Goal: Find contact information: Find contact information

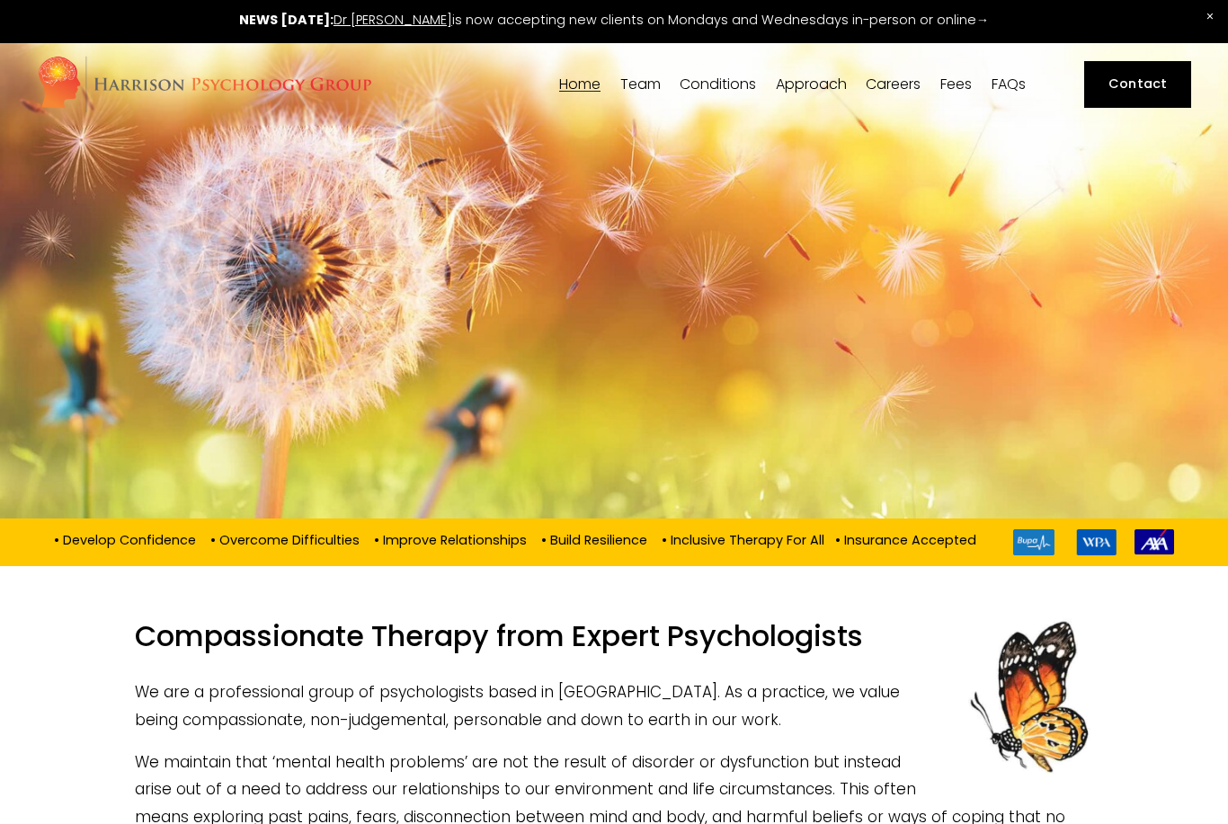
scroll to position [4, 0]
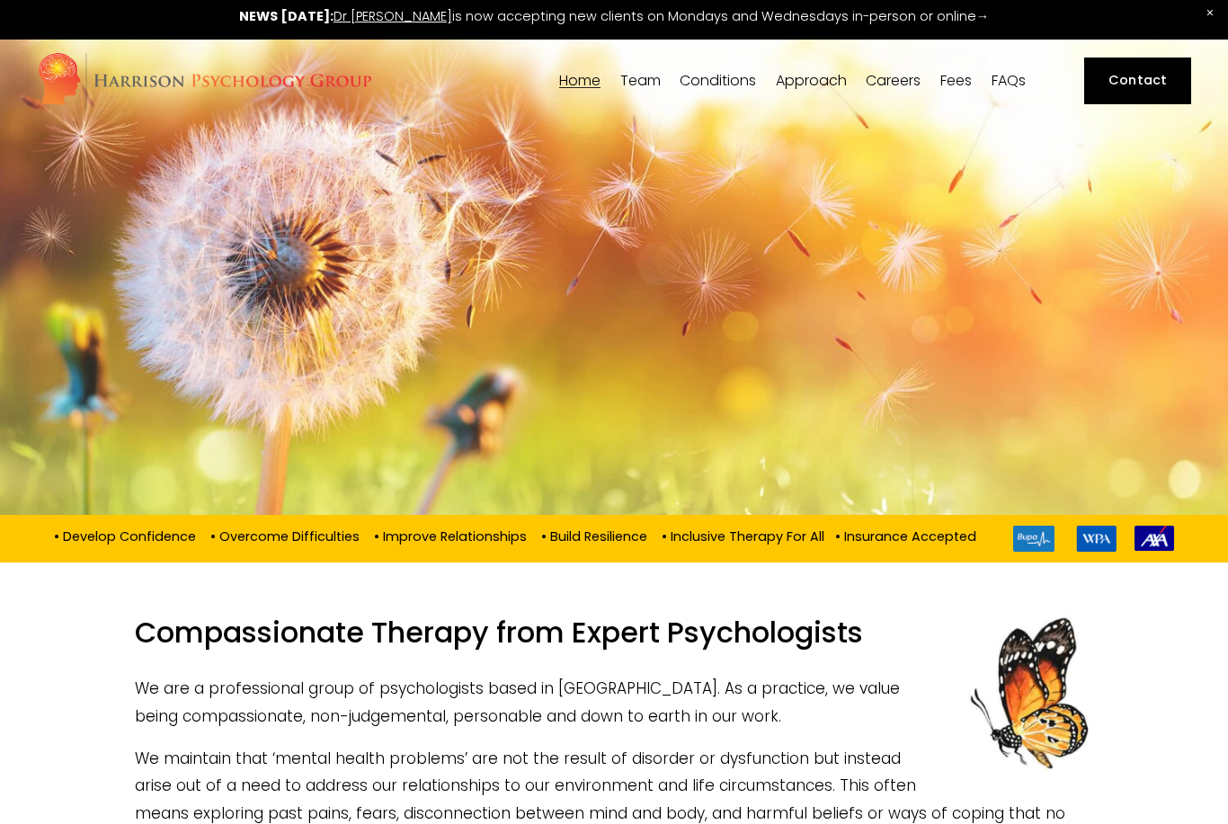
click at [1136, 77] on link "Contact" at bounding box center [1137, 82] width 107 height 48
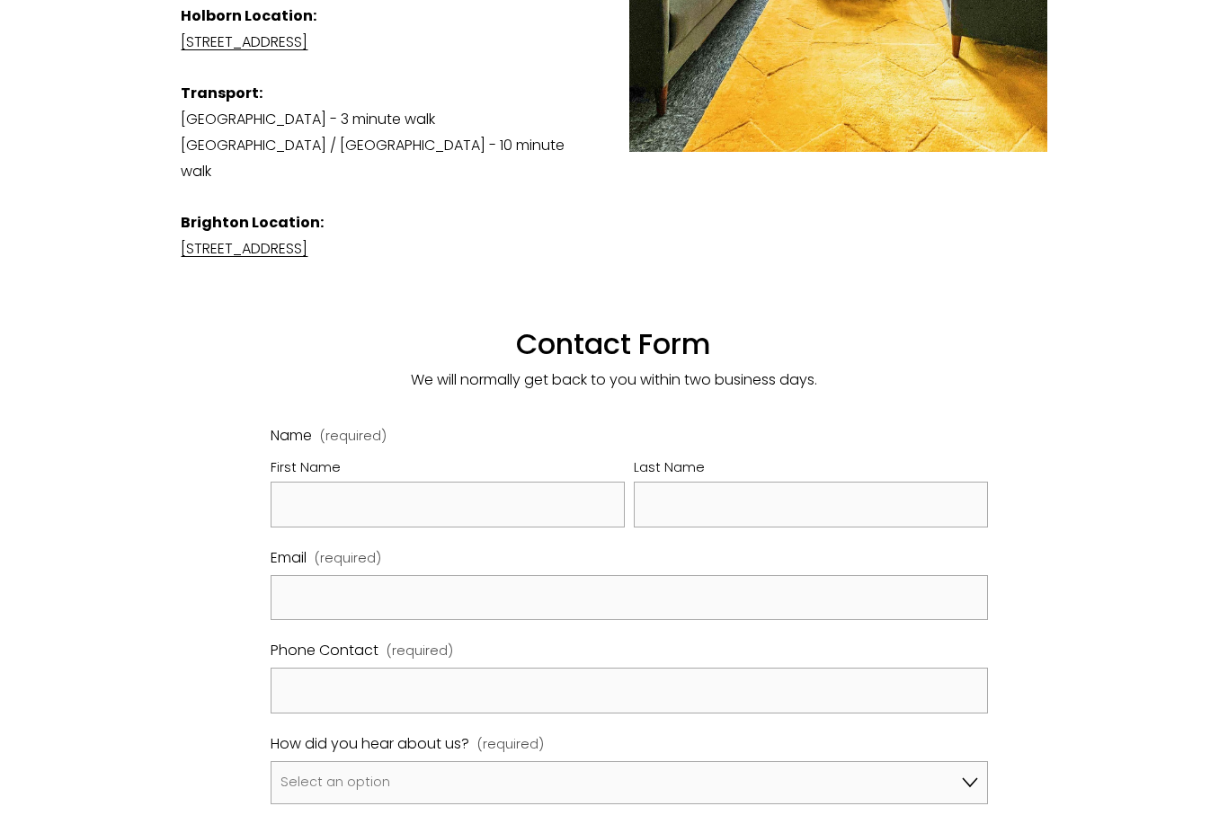
scroll to position [750, 0]
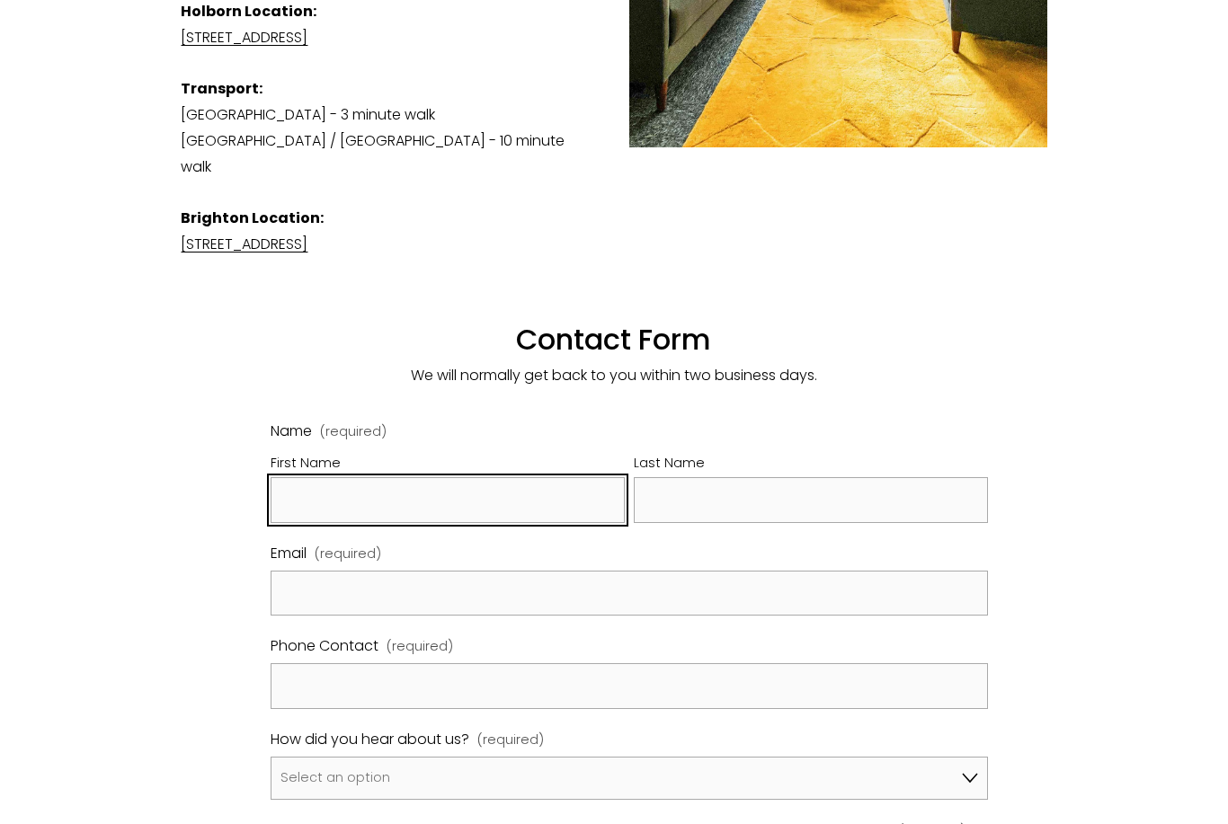
click at [575, 478] on input "First Name" at bounding box center [448, 501] width 354 height 46
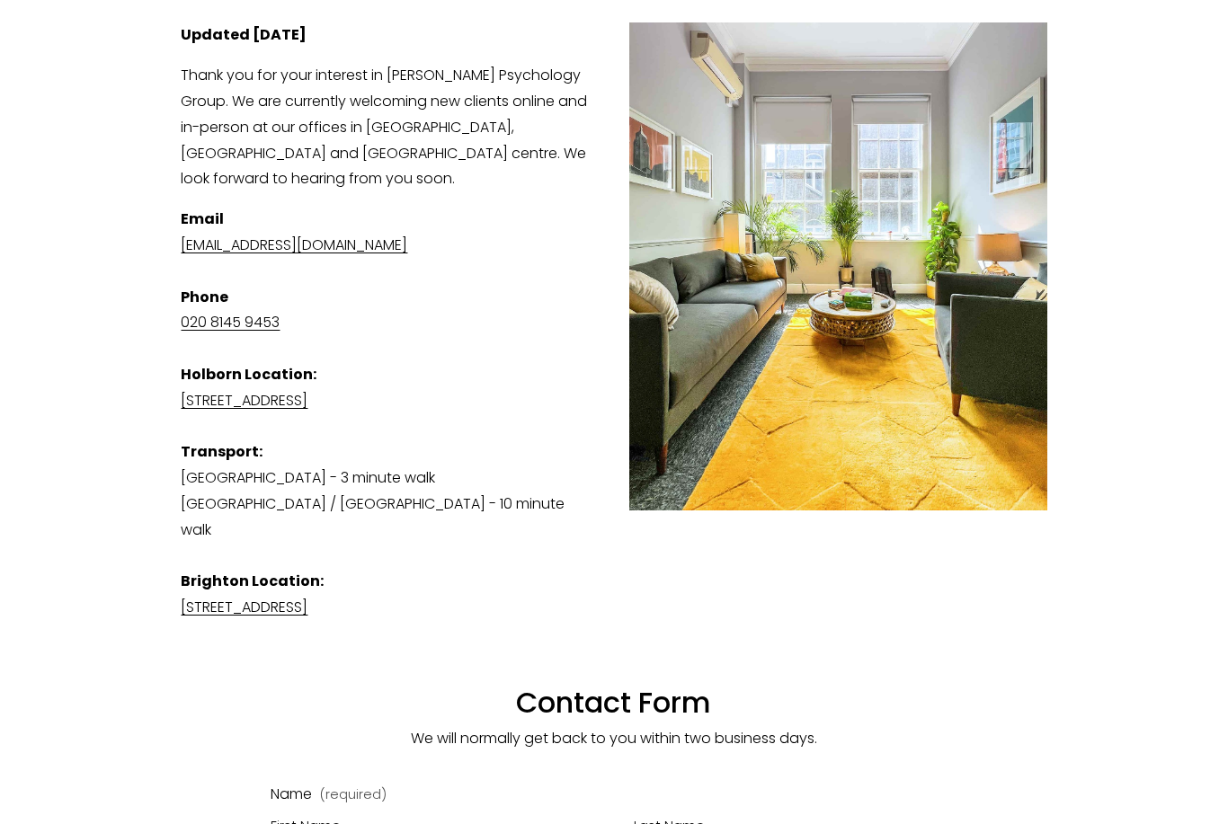
scroll to position [384, 0]
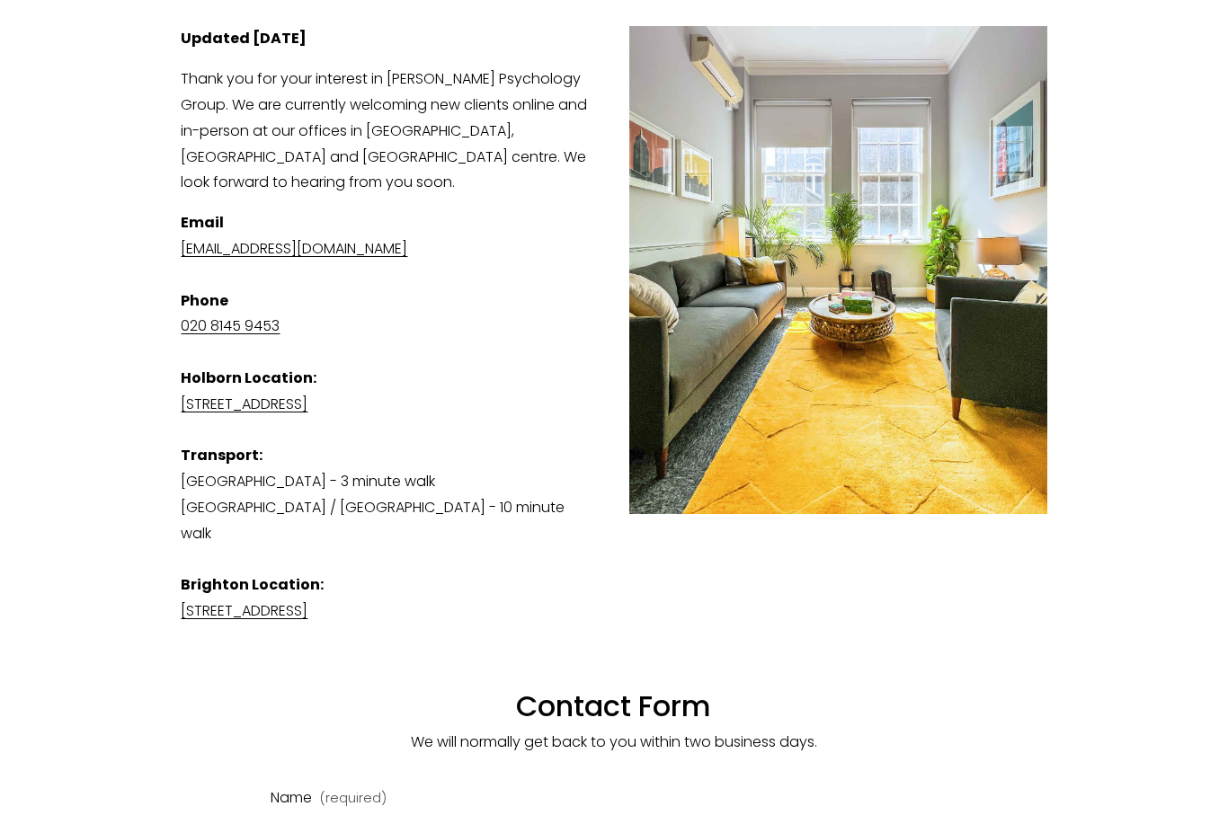
click at [407, 259] on link "[EMAIL_ADDRESS][DOMAIN_NAME]" at bounding box center [294, 248] width 227 height 21
click at [322, 259] on link "[EMAIL_ADDRESS][DOMAIN_NAME]" at bounding box center [294, 248] width 227 height 21
click at [186, 259] on link "[EMAIL_ADDRESS][DOMAIN_NAME]" at bounding box center [294, 248] width 227 height 21
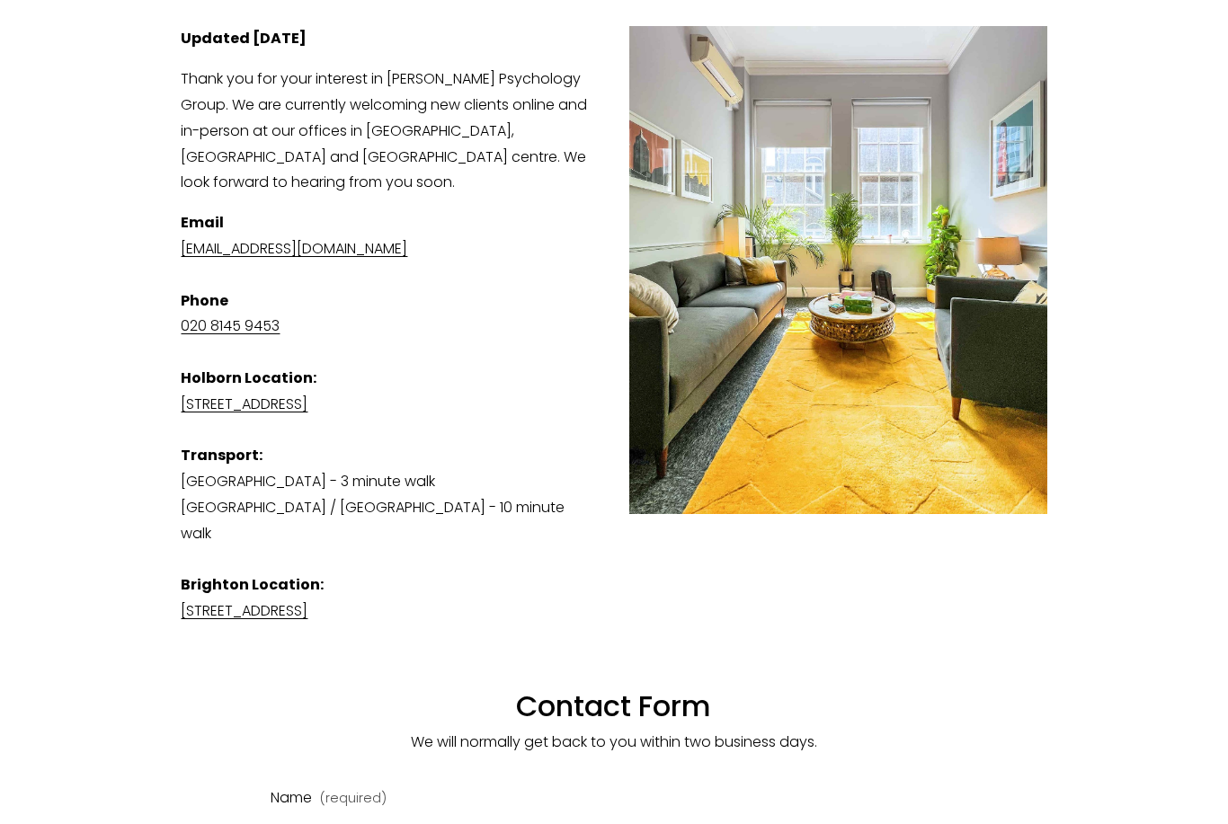
click at [177, 264] on div "Updated 26th September 2025 Thank you for your interest in Harrison Psychology …" at bounding box center [613, 391] width 896 height 760
click at [374, 246] on p "Email admin@harrisonpsychologygroup.com Phone 020 8145 9453 Holborn Location: S…" at bounding box center [614, 417] width 866 height 414
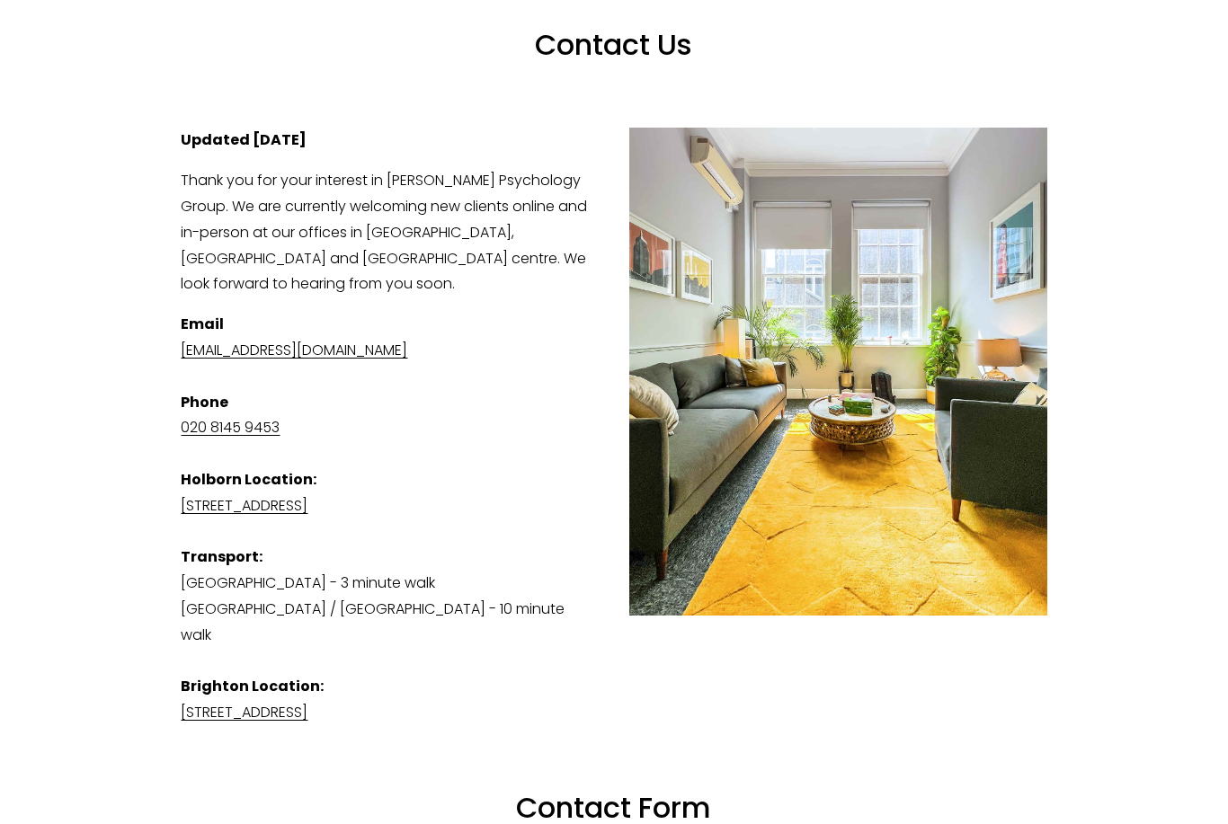
scroll to position [277, 0]
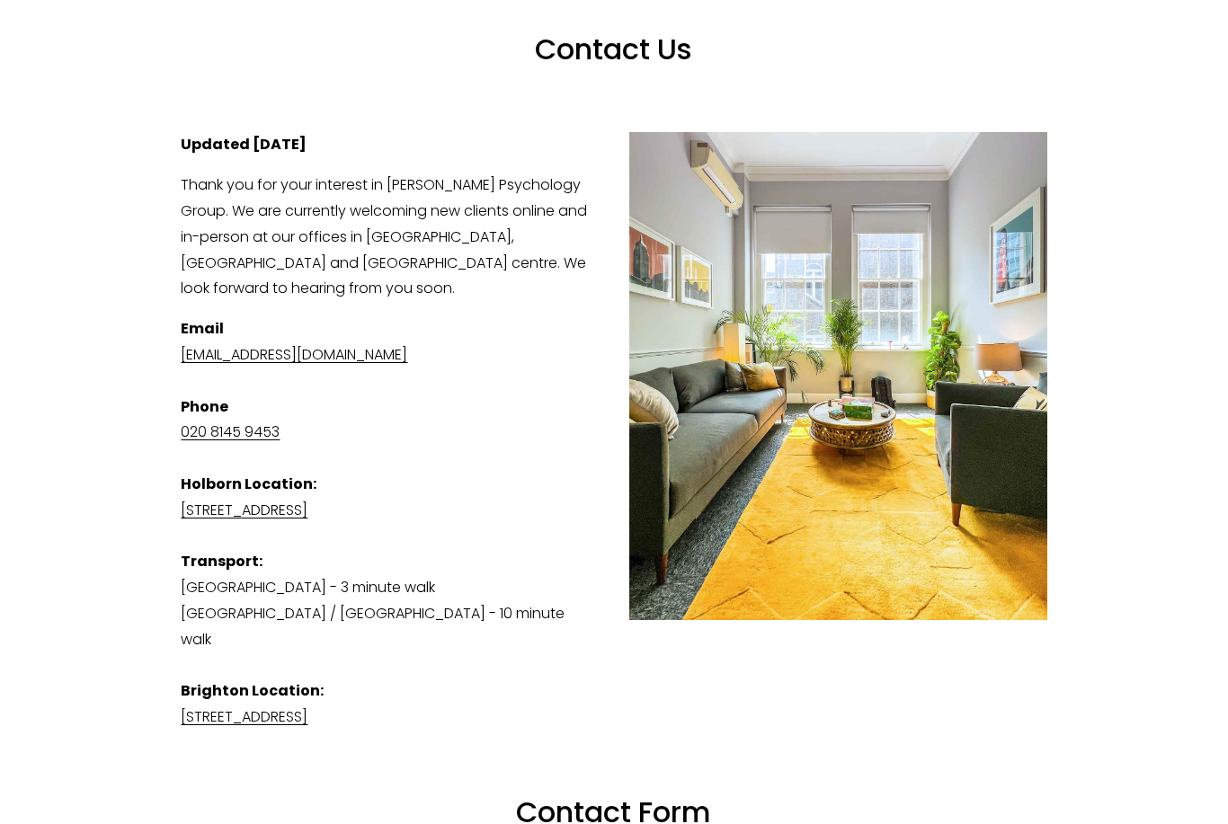
drag, startPoint x: 465, startPoint y: 364, endPoint x: 183, endPoint y: 375, distance: 282.5
click at [183, 375] on p "Email admin@harrisonpsychologygroup.com Phone 020 8145 9453 Holborn Location: S…" at bounding box center [614, 524] width 866 height 414
copy link "[EMAIL_ADDRESS][DOMAIN_NAME]"
